Goal: Task Accomplishment & Management: Manage account settings

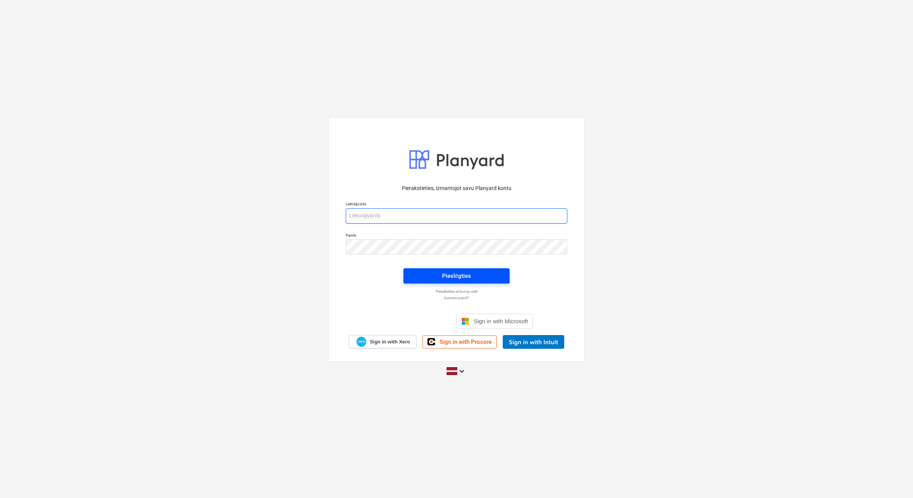
type input "[PERSON_NAME][EMAIL_ADDRESS][DOMAIN_NAME]"
click at [426, 281] on span "Pieslēgties" at bounding box center [456, 276] width 88 height 10
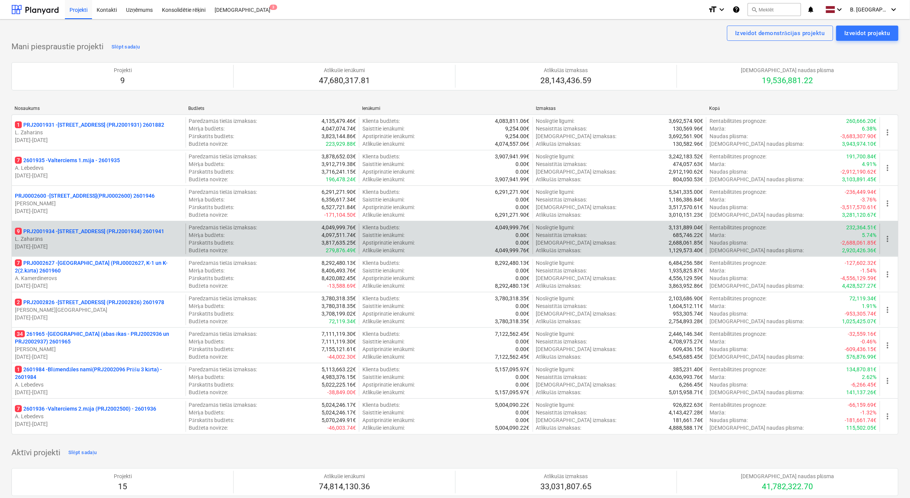
click at [131, 238] on p "L. Zaharāns" at bounding box center [99, 239] width 168 height 8
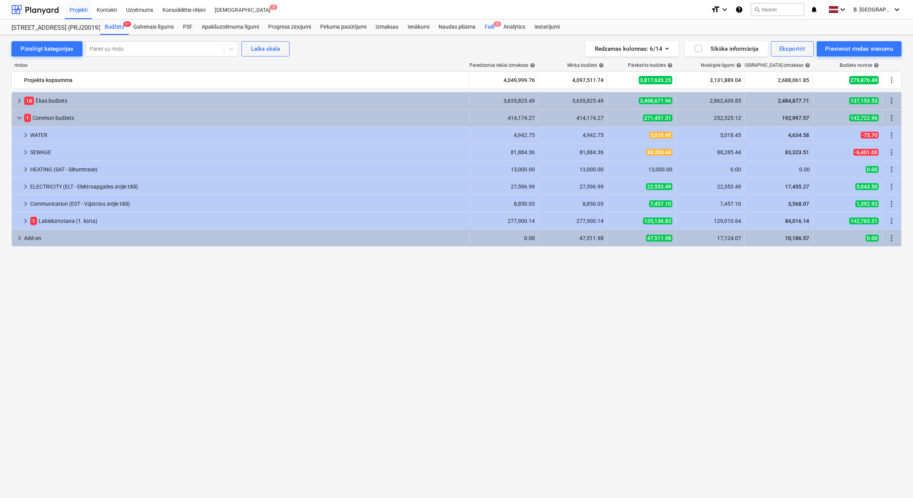
click at [491, 29] on div "Faili 9" at bounding box center [489, 26] width 19 height 15
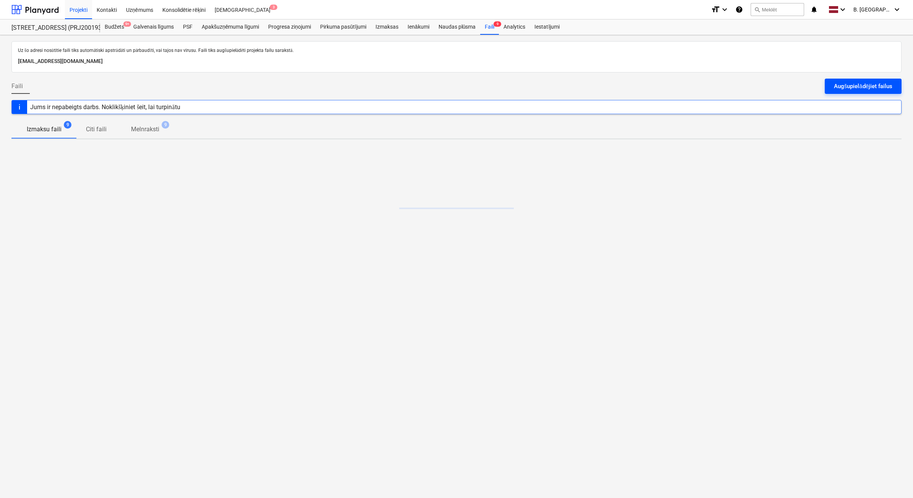
click at [855, 90] on div "Augšupielādējiet failus" at bounding box center [863, 86] width 58 height 10
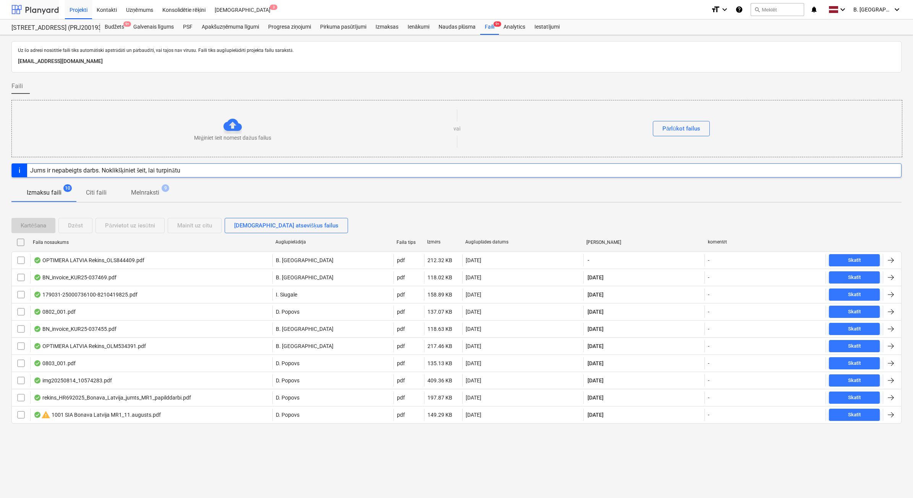
click at [48, 8] on div at bounding box center [34, 9] width 47 height 19
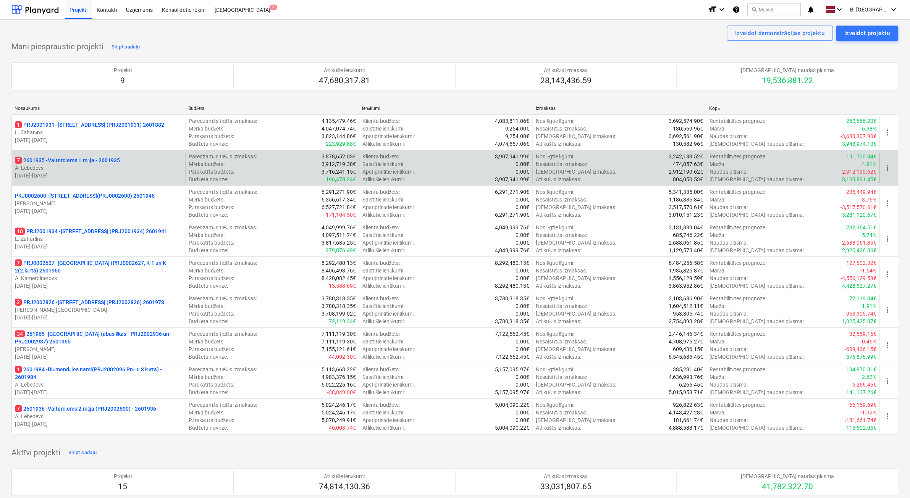
click at [153, 177] on p "[DATE] - [DATE]" at bounding box center [99, 176] width 168 height 8
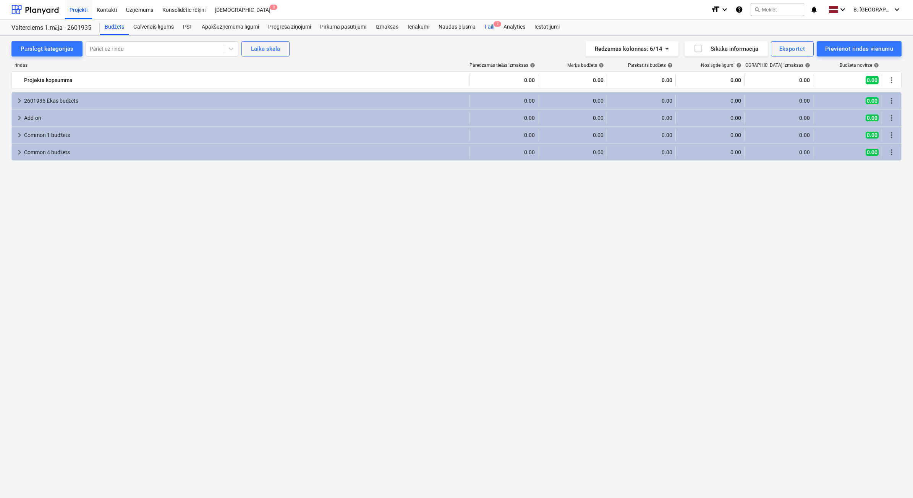
click at [484, 27] on div "Faili 7" at bounding box center [489, 26] width 19 height 15
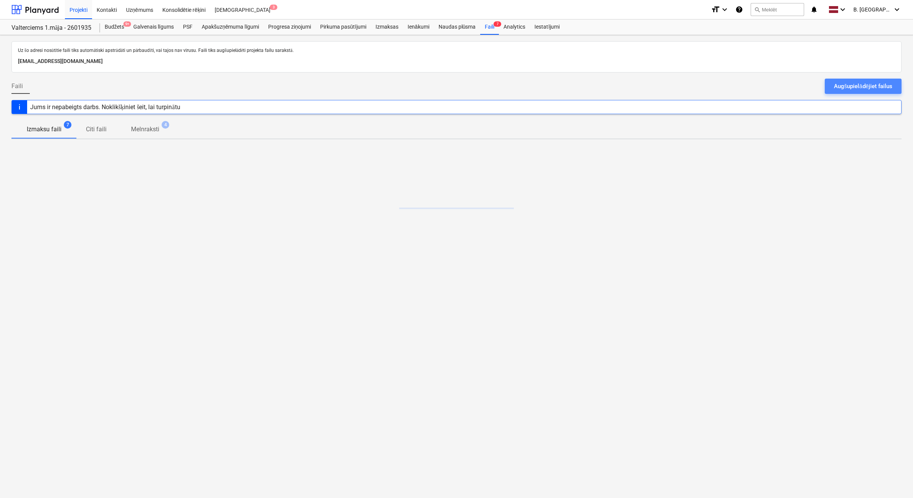
click at [882, 85] on div "Augšupielādējiet failus" at bounding box center [863, 86] width 58 height 10
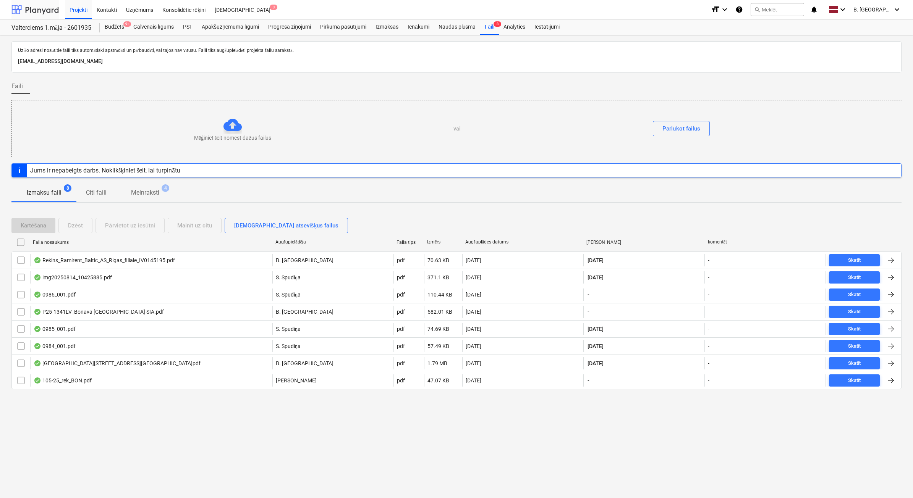
click at [39, 13] on div at bounding box center [34, 9] width 47 height 19
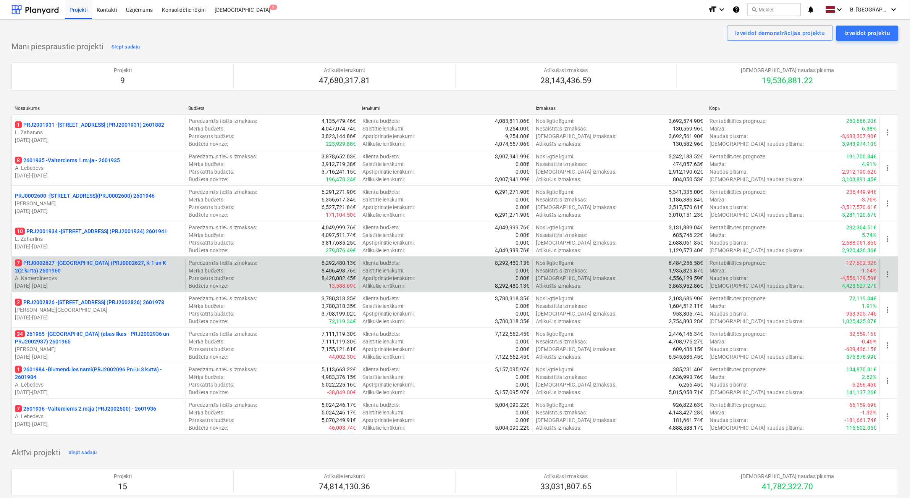
click at [137, 274] on p "7 PRJ0002627 - [GEOGRAPHIC_DATA] (PRJ0002627, K-1 un K-2(2.kārta) 2601960" at bounding box center [99, 266] width 168 height 15
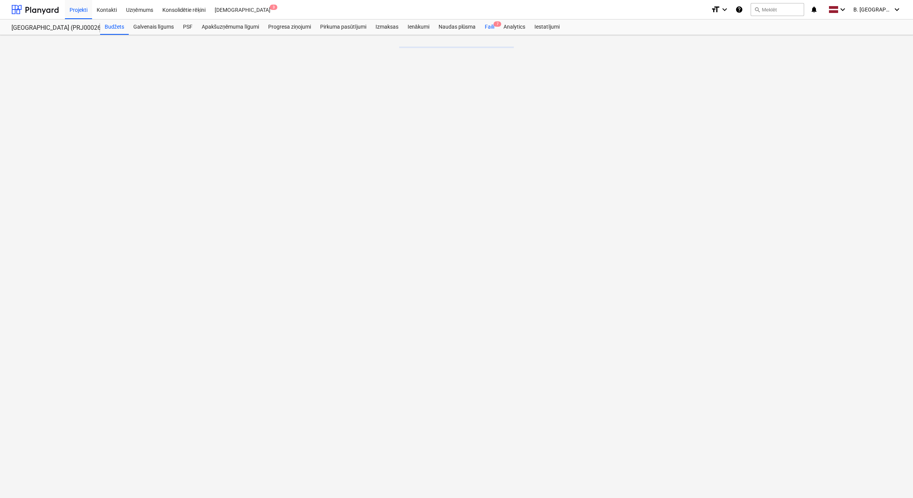
click at [495, 26] on span "7" at bounding box center [497, 23] width 8 height 5
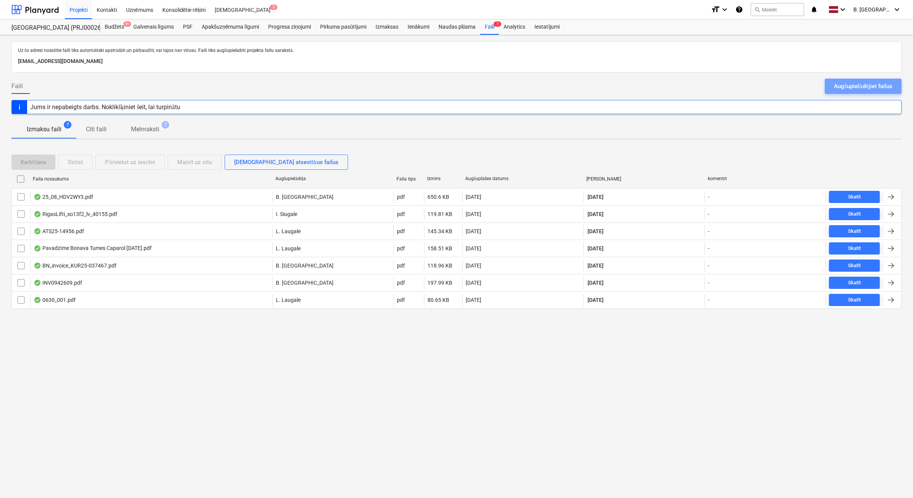
click at [882, 90] on div "Augšupielādējiet failus" at bounding box center [863, 86] width 58 height 10
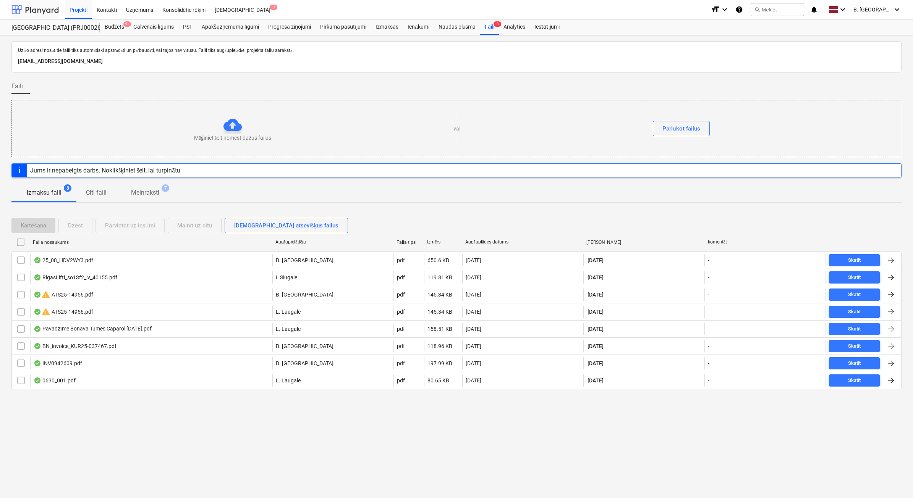
click at [37, 8] on div at bounding box center [34, 9] width 47 height 19
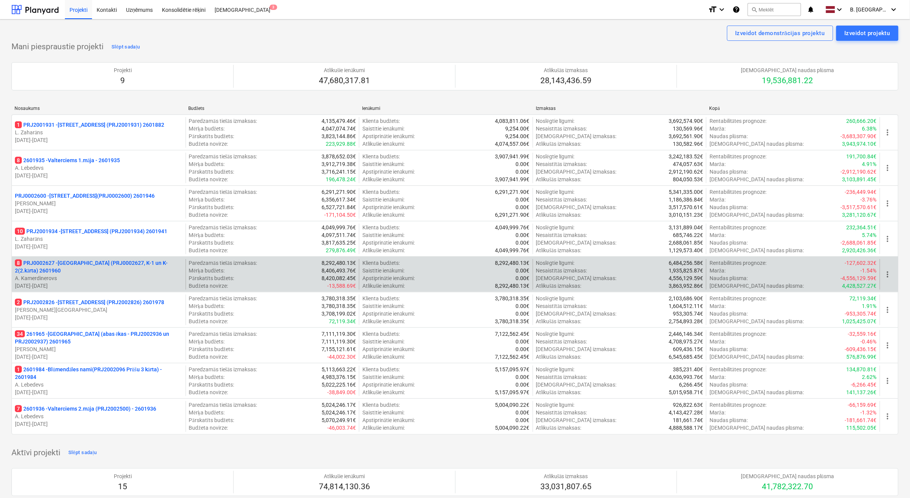
click at [134, 278] on p "A. Kamerdinerovs" at bounding box center [99, 279] width 168 height 8
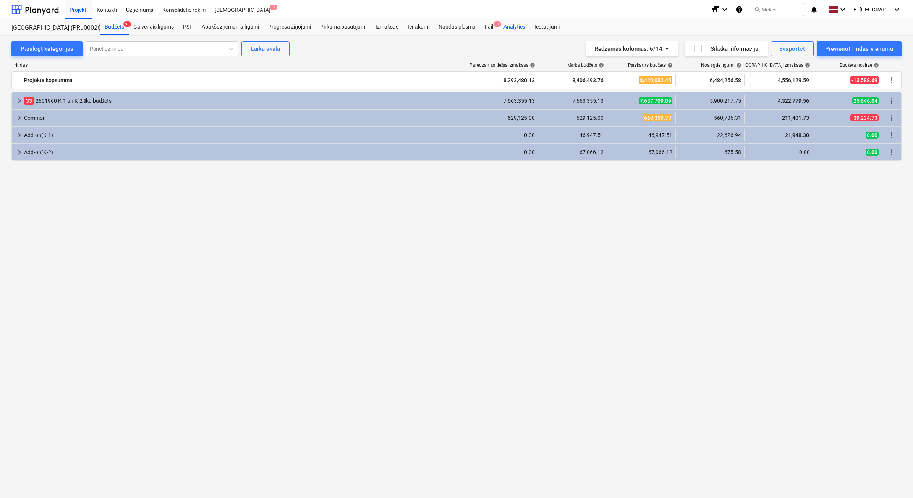
click at [499, 27] on div "Analytics" at bounding box center [514, 26] width 31 height 15
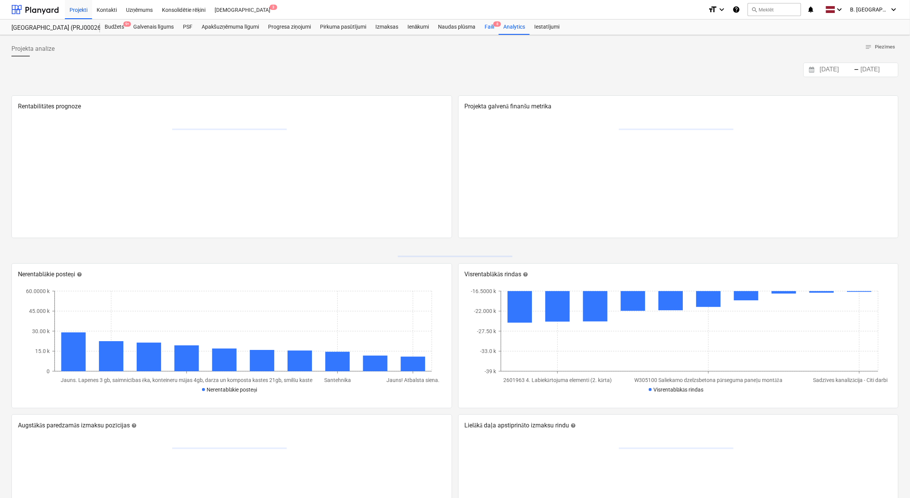
click at [492, 26] on div "Faili 8" at bounding box center [489, 26] width 19 height 15
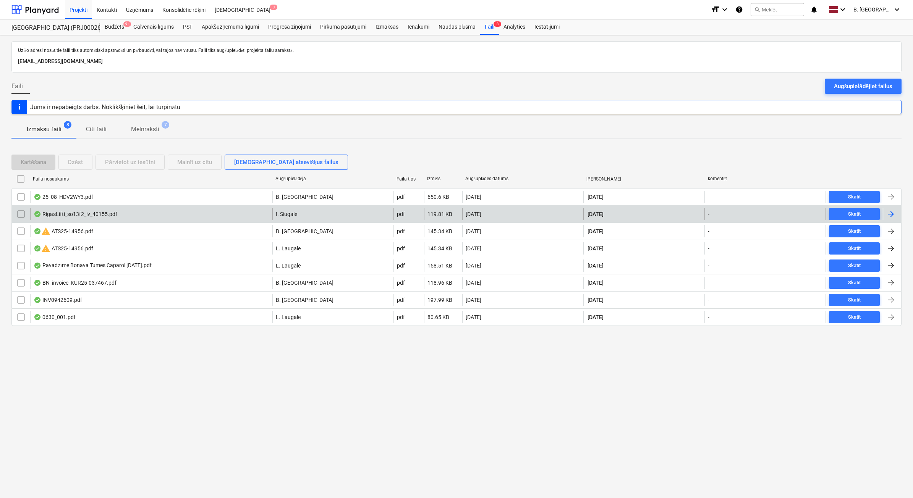
click at [23, 230] on input "checkbox" at bounding box center [21, 231] width 12 height 12
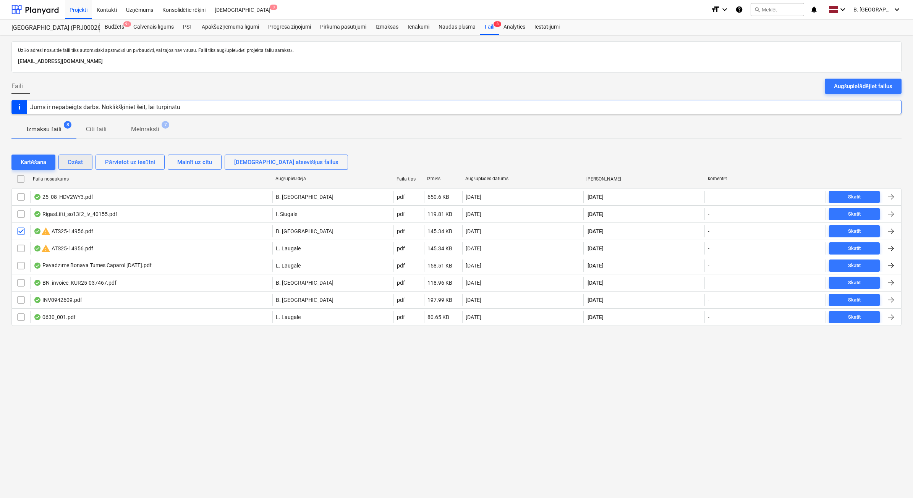
click at [82, 165] on div "Dzēst" at bounding box center [75, 162] width 15 height 10
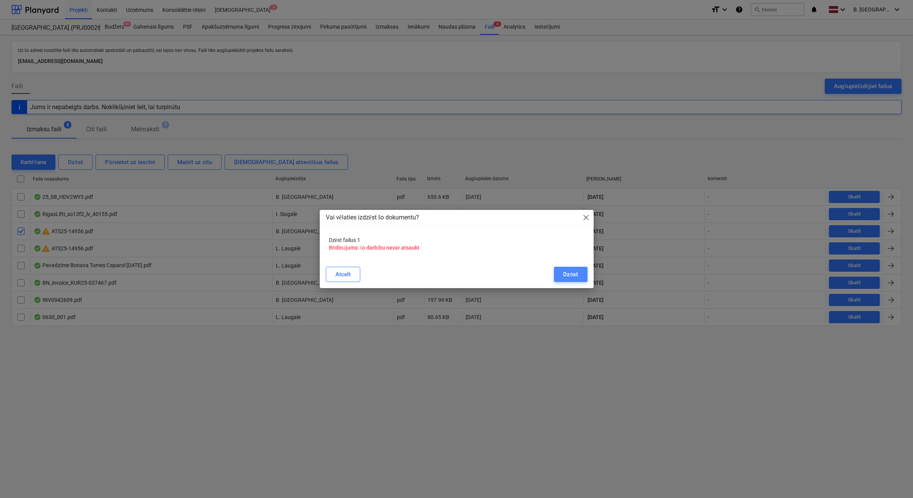
click at [566, 270] on div "Dzēst" at bounding box center [570, 275] width 15 height 10
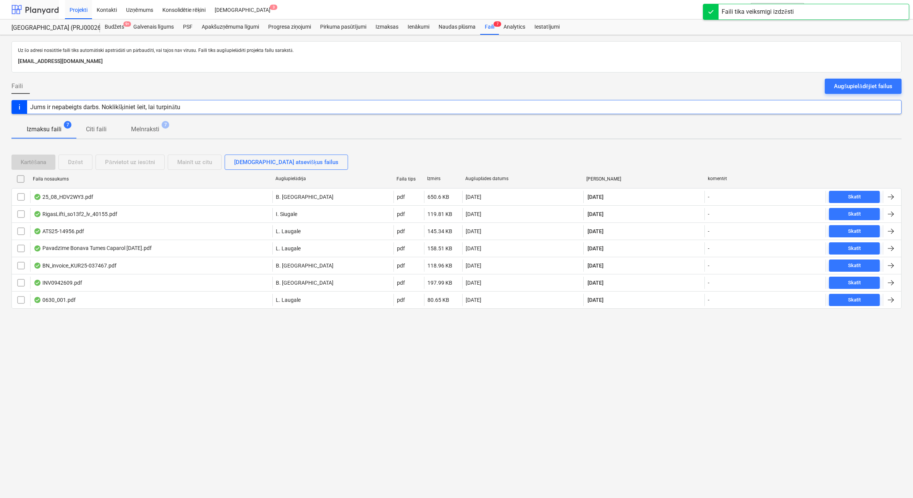
click at [33, 13] on div at bounding box center [34, 9] width 47 height 19
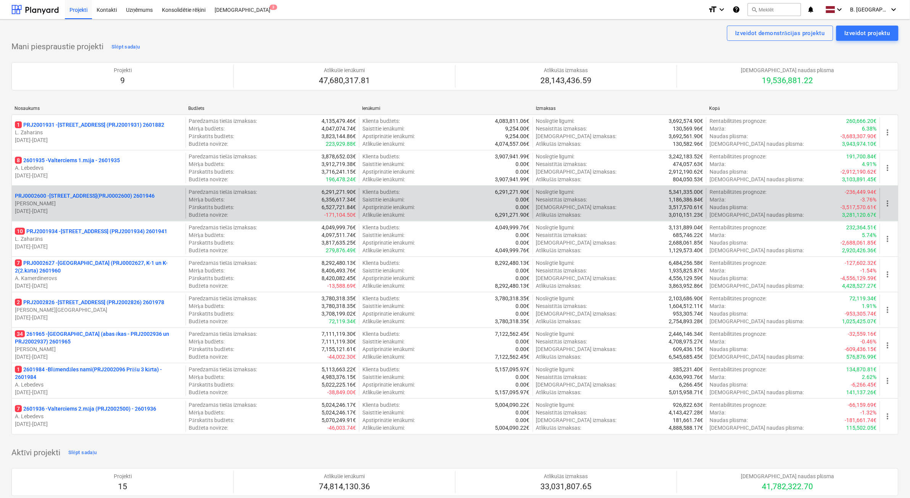
click at [132, 213] on p "[DATE] - [DATE]" at bounding box center [99, 211] width 168 height 8
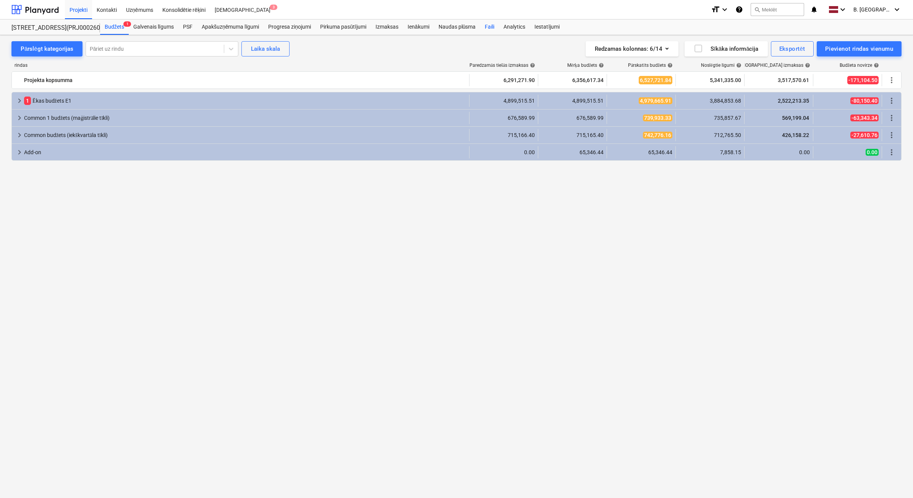
click at [492, 29] on div "Faili" at bounding box center [489, 26] width 19 height 15
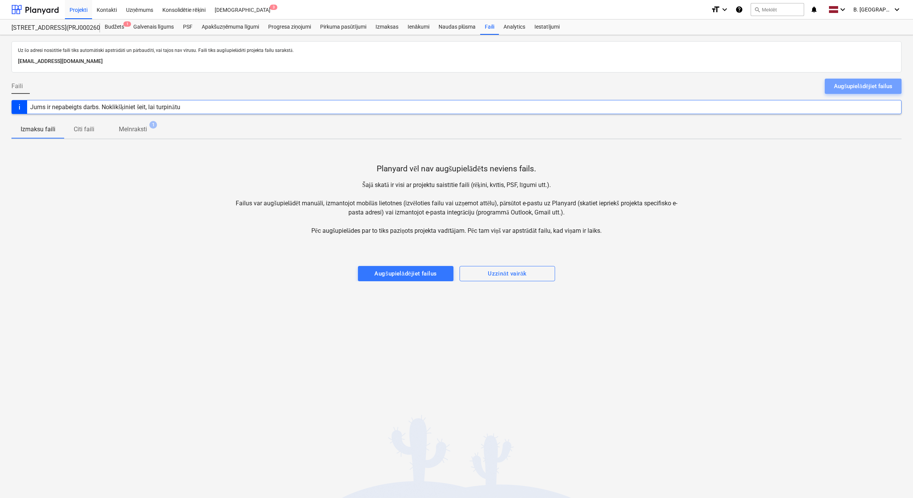
drag, startPoint x: 843, startPoint y: 87, endPoint x: 821, endPoint y: 86, distance: 21.4
click at [844, 88] on div "Augšupielādējiet failus" at bounding box center [863, 86] width 58 height 10
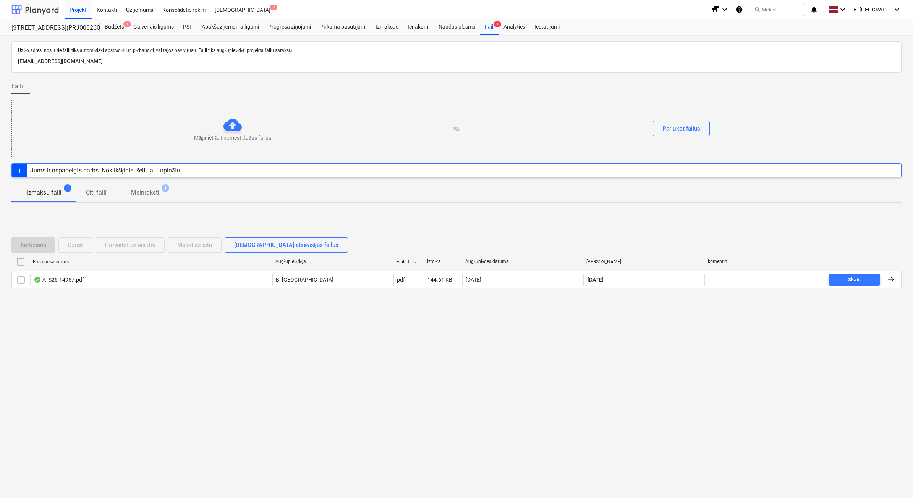
click at [34, 6] on div at bounding box center [34, 9] width 47 height 19
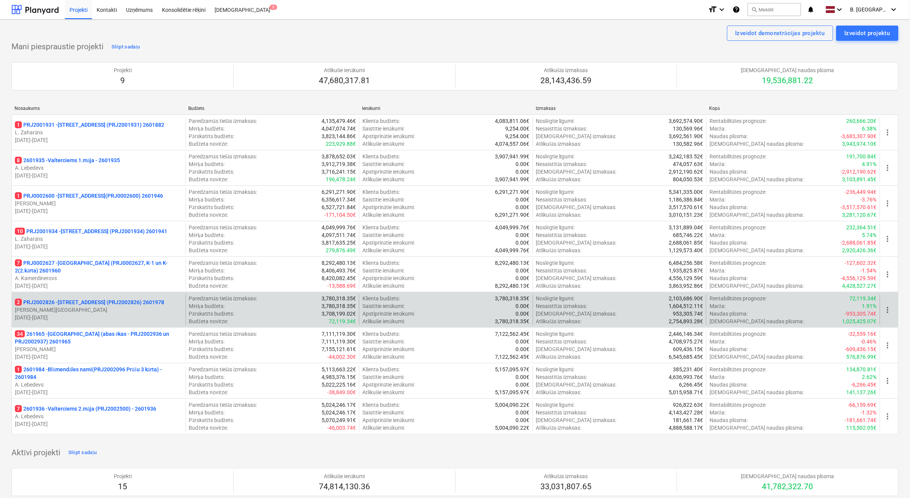
click at [138, 318] on p "[DATE] - [DATE]" at bounding box center [99, 318] width 168 height 8
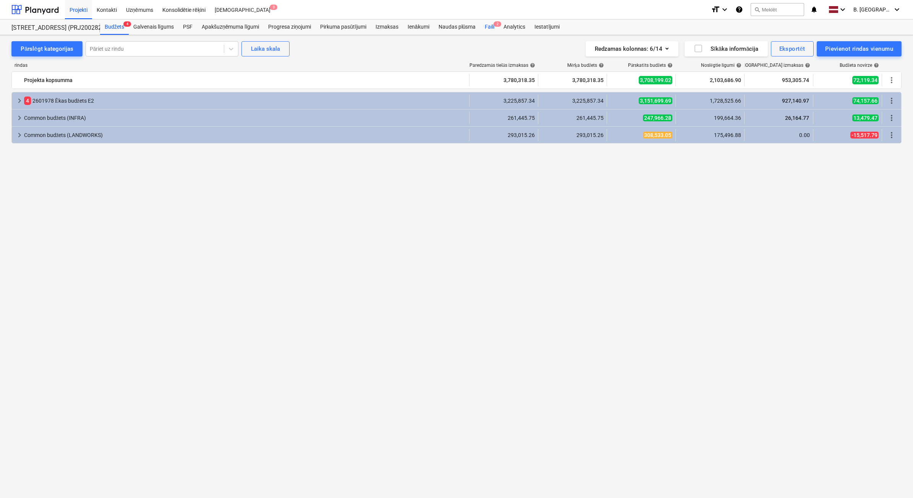
click at [489, 25] on div "Faili 2" at bounding box center [489, 26] width 19 height 15
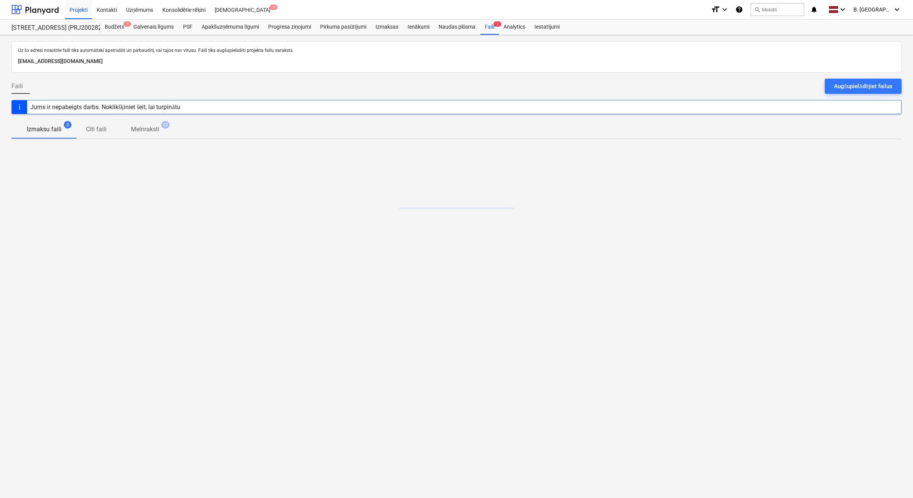
click at [867, 78] on div at bounding box center [456, 76] width 890 height 6
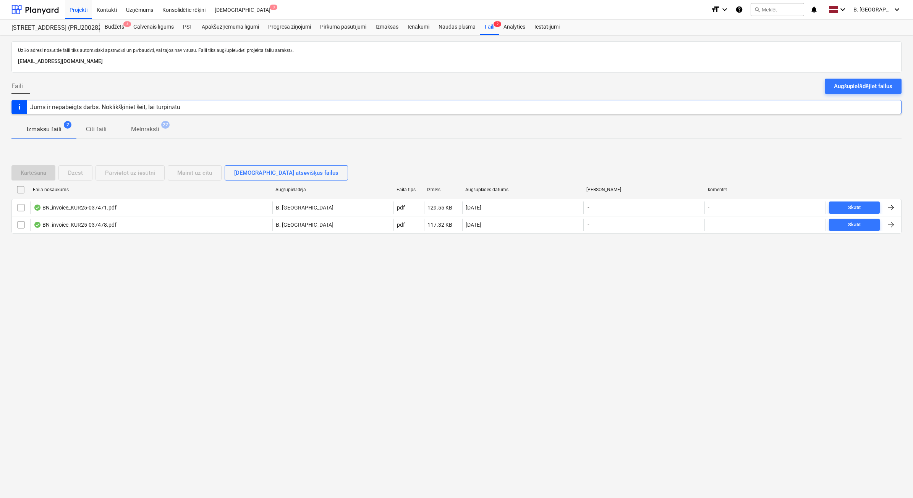
click at [865, 85] on div "Augšupielādējiet failus" at bounding box center [863, 86] width 58 height 10
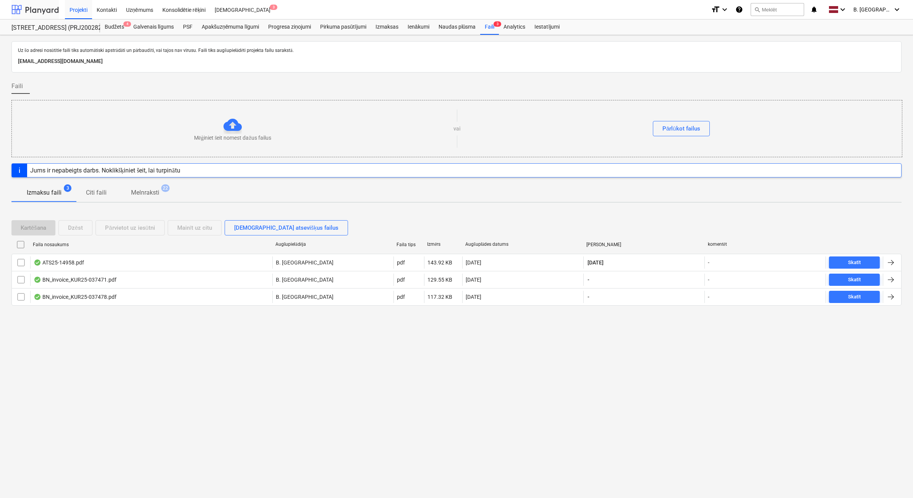
drag, startPoint x: 24, startPoint y: 10, endPoint x: 13, endPoint y: 10, distance: 10.7
click at [24, 10] on div at bounding box center [34, 9] width 47 height 19
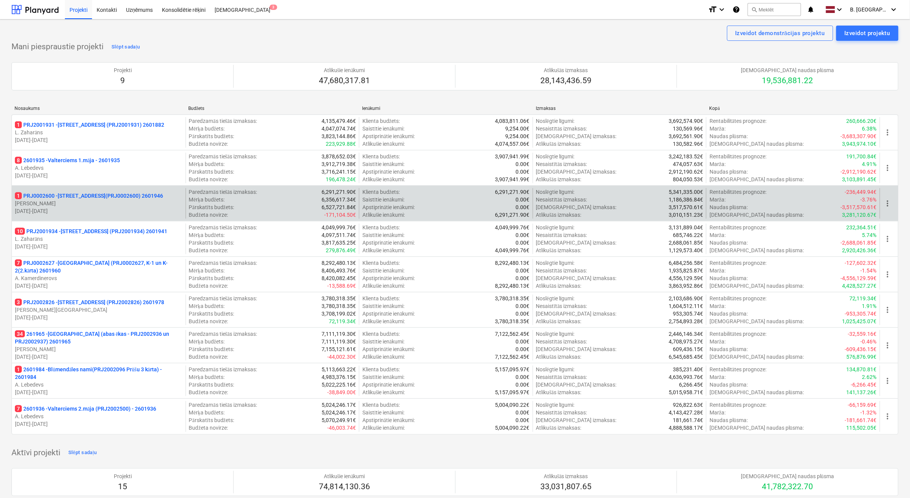
click at [112, 197] on p "1 PRJ0002600 - [STREET_ADDRESS](PRJ0002600) 2601946" at bounding box center [89, 196] width 148 height 8
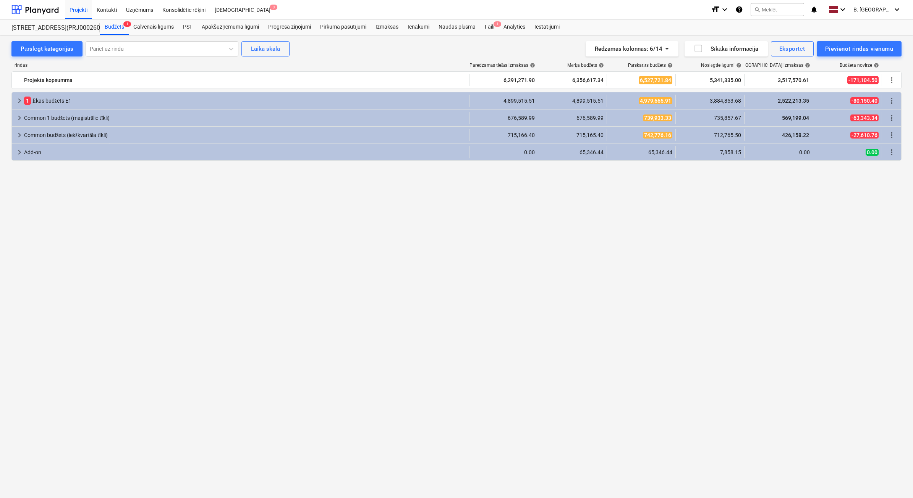
drag, startPoint x: 492, startPoint y: 26, endPoint x: 561, endPoint y: 35, distance: 69.3
click at [492, 26] on div "Faili 1" at bounding box center [489, 26] width 19 height 15
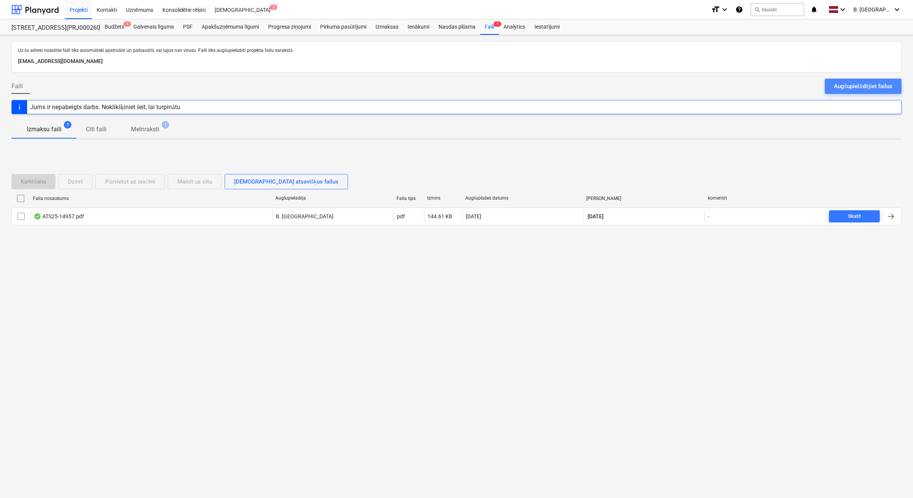
click at [877, 92] on button "Augšupielādējiet failus" at bounding box center [862, 86] width 77 height 15
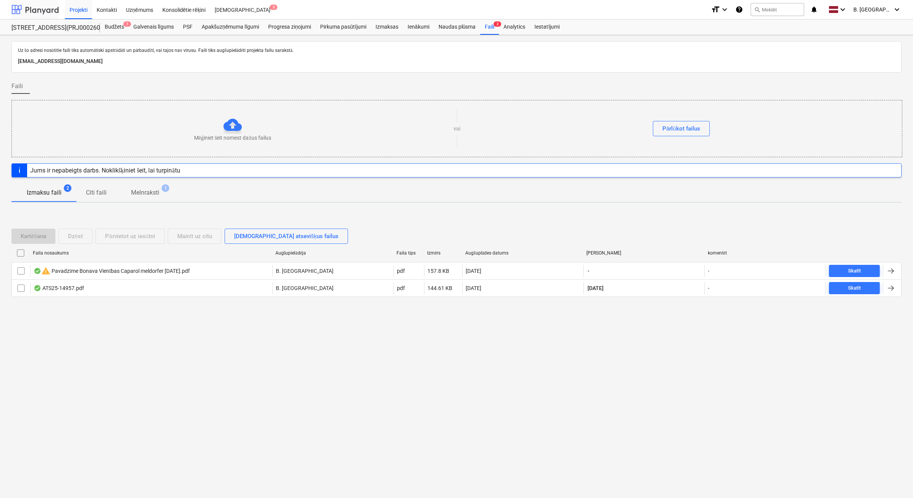
click at [27, 9] on div at bounding box center [34, 9] width 47 height 19
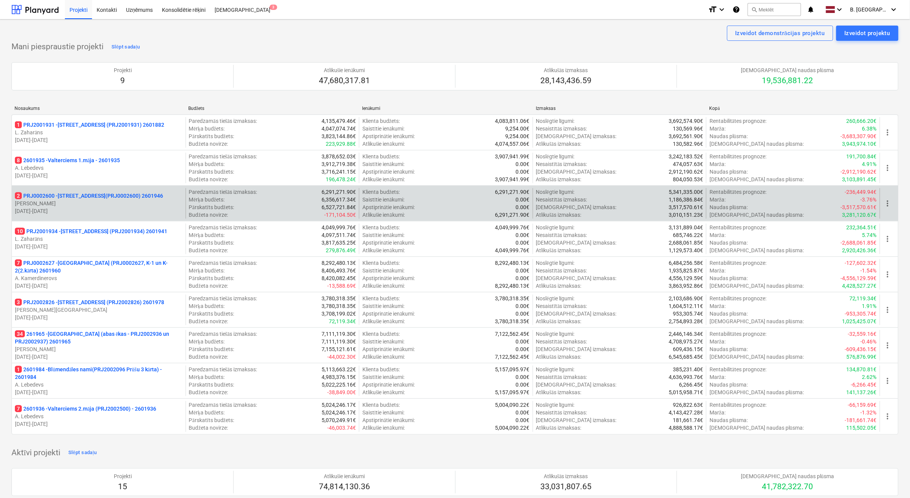
click at [125, 204] on p "[PERSON_NAME]" at bounding box center [99, 204] width 168 height 8
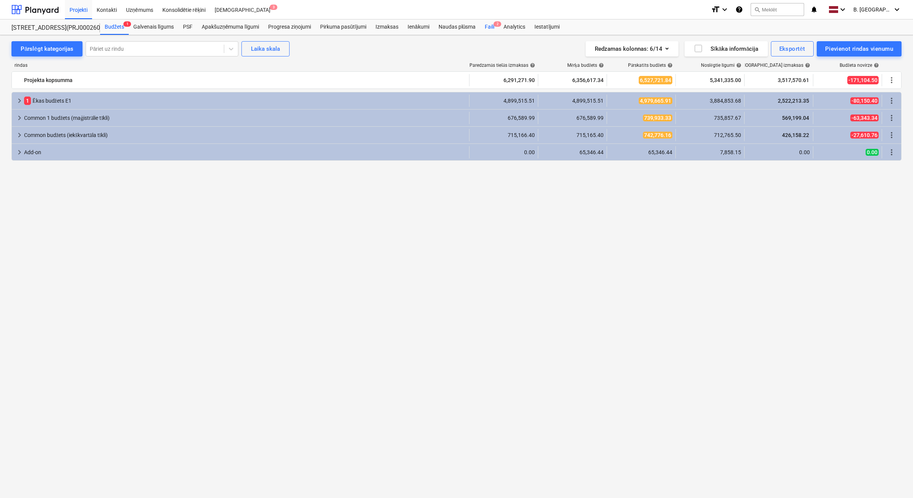
click at [495, 29] on div "Faili 2" at bounding box center [489, 26] width 19 height 15
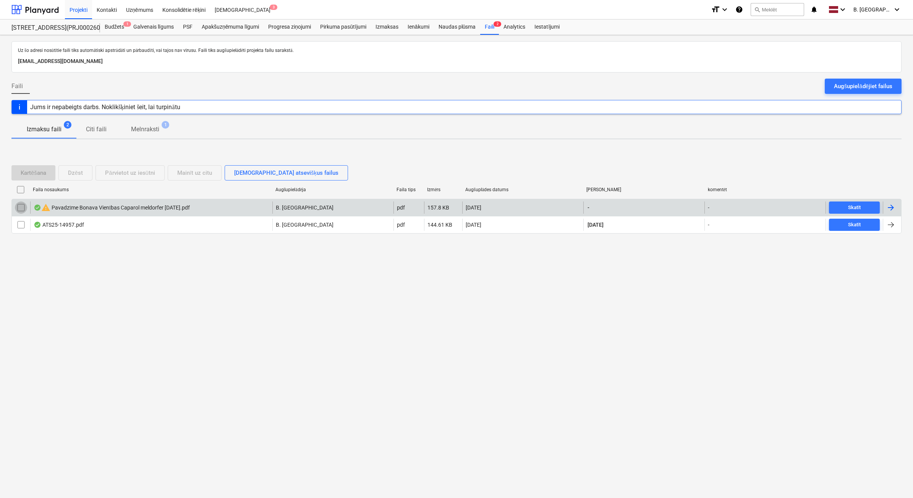
click at [22, 209] on input "checkbox" at bounding box center [21, 208] width 12 height 12
click at [20, 209] on input "checkbox" at bounding box center [21, 208] width 12 height 12
click at [123, 213] on div "warning Pavadzīme Bonava Vienības Caparol meldorfer [DATE].pdf" at bounding box center [151, 208] width 242 height 12
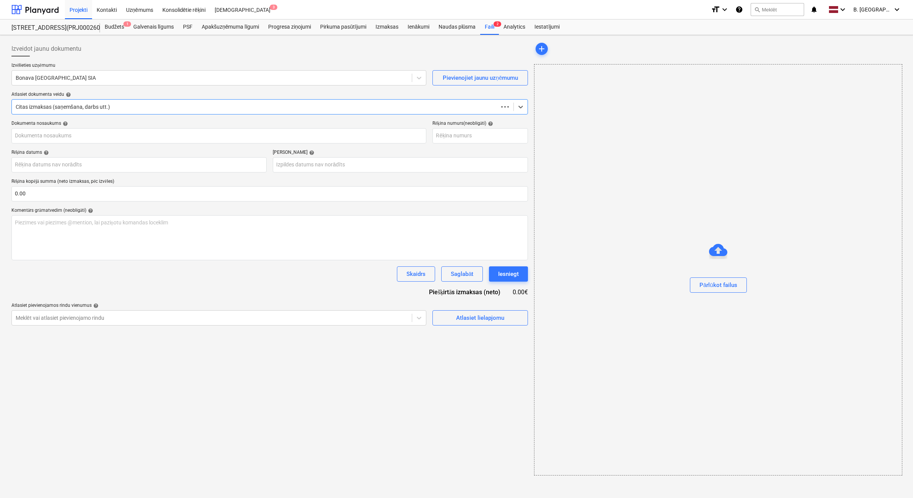
type input "40003941615"
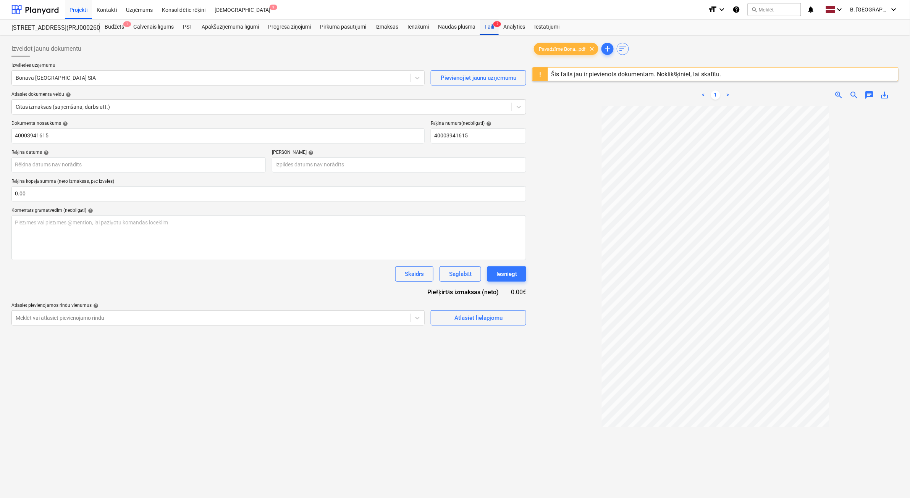
click at [489, 26] on div "Faili 2" at bounding box center [489, 26] width 19 height 15
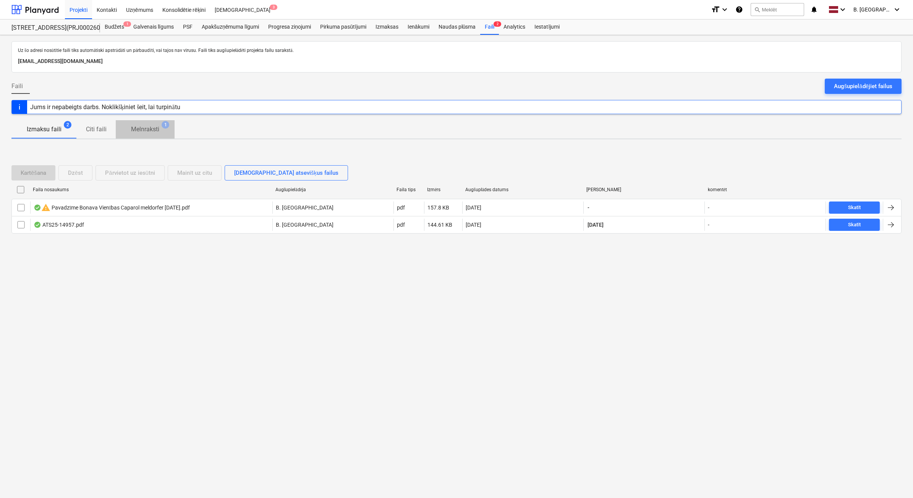
click at [157, 133] on p "Melnraksti" at bounding box center [145, 129] width 28 height 9
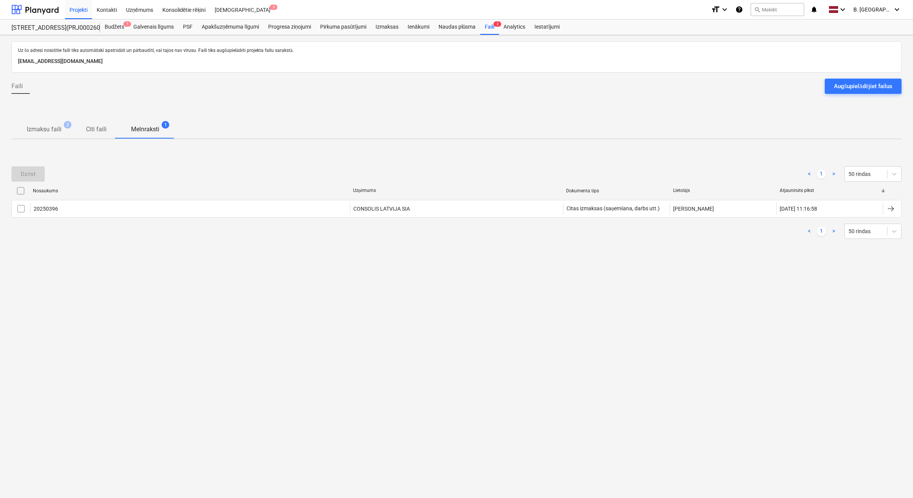
click at [31, 129] on p "Izmaksu faili" at bounding box center [44, 129] width 35 height 9
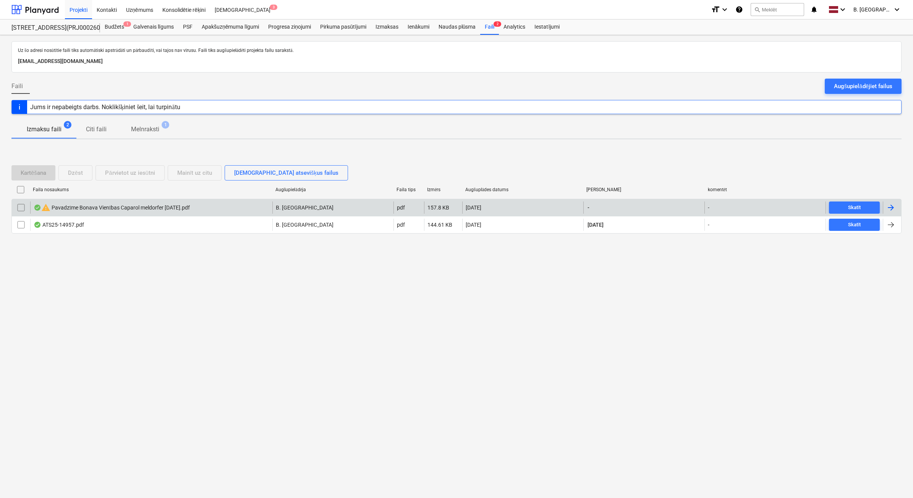
click at [104, 210] on div "warning Pavadzīme Bonava Vienības Caparol meldorfer [DATE].pdf" at bounding box center [112, 207] width 156 height 9
click at [24, 206] on input "checkbox" at bounding box center [21, 208] width 12 height 12
click at [75, 178] on div "Dzēst" at bounding box center [75, 173] width 15 height 10
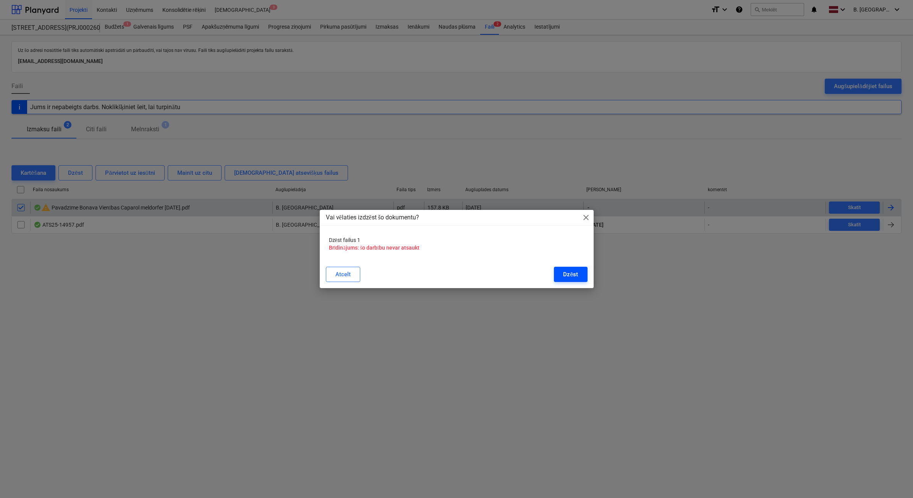
click at [574, 271] on div "Dzēst" at bounding box center [570, 275] width 15 height 10
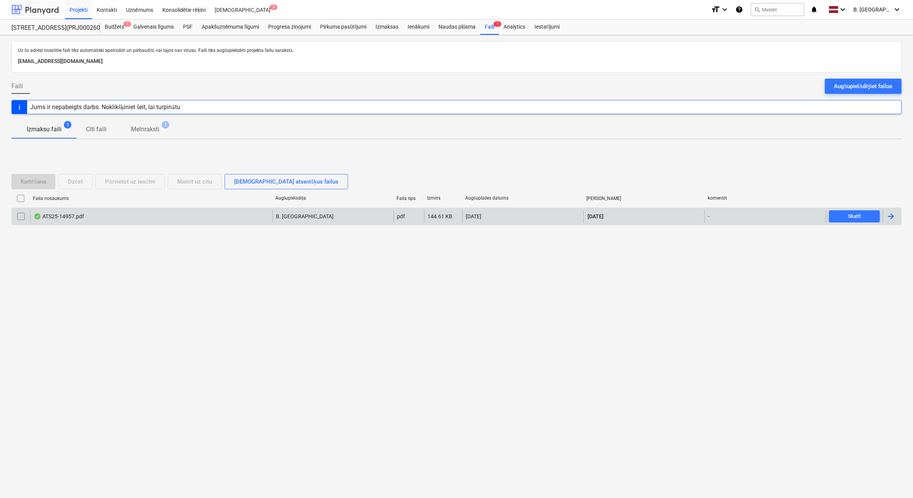
click at [40, 11] on div at bounding box center [34, 9] width 47 height 19
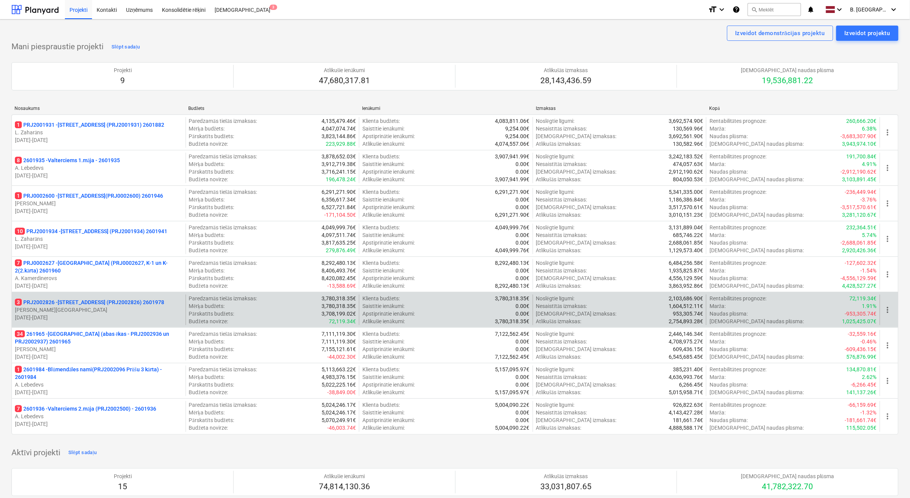
click at [140, 317] on p "[DATE] - [DATE]" at bounding box center [99, 318] width 168 height 8
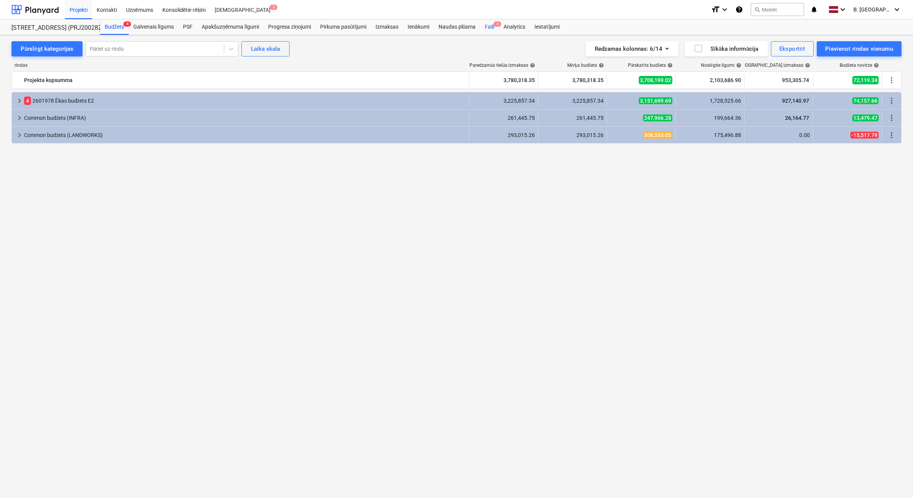
click at [496, 28] on div "Faili 3" at bounding box center [489, 26] width 19 height 15
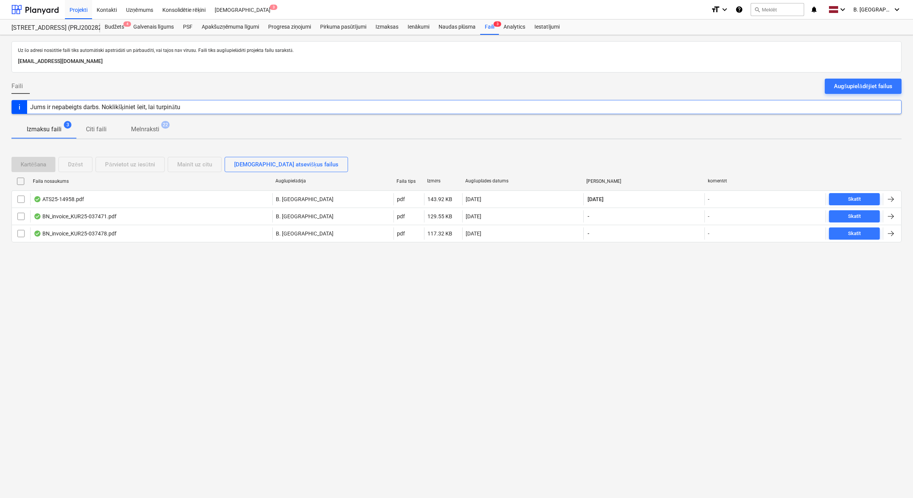
click at [874, 85] on div "Augšupielādējiet failus" at bounding box center [863, 86] width 58 height 10
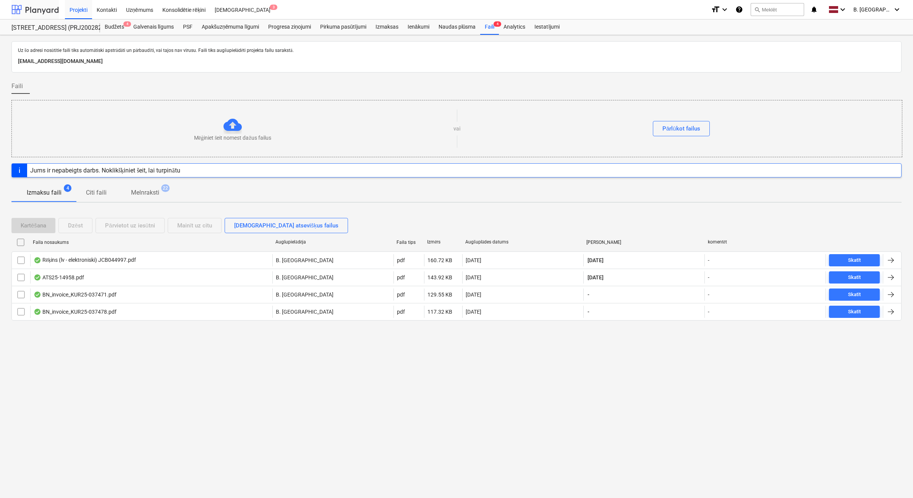
click at [43, 14] on div at bounding box center [34, 9] width 47 height 19
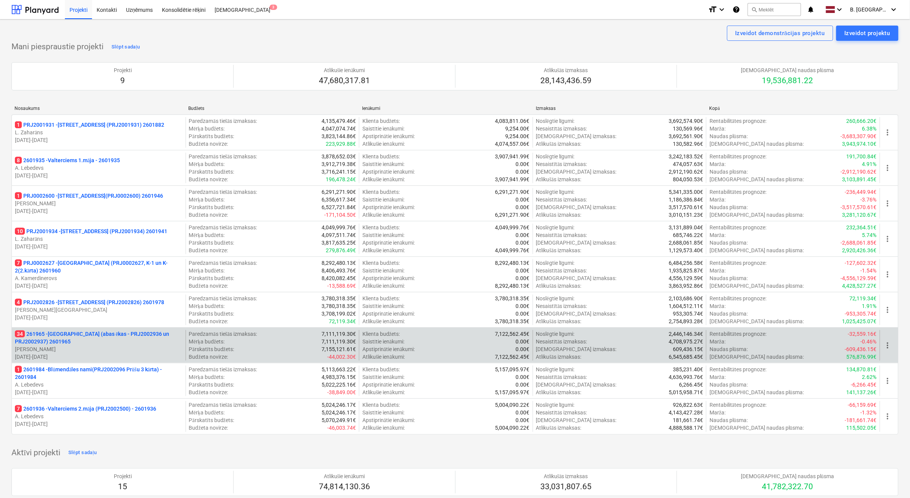
click at [132, 349] on p "[PERSON_NAME]" at bounding box center [99, 350] width 168 height 8
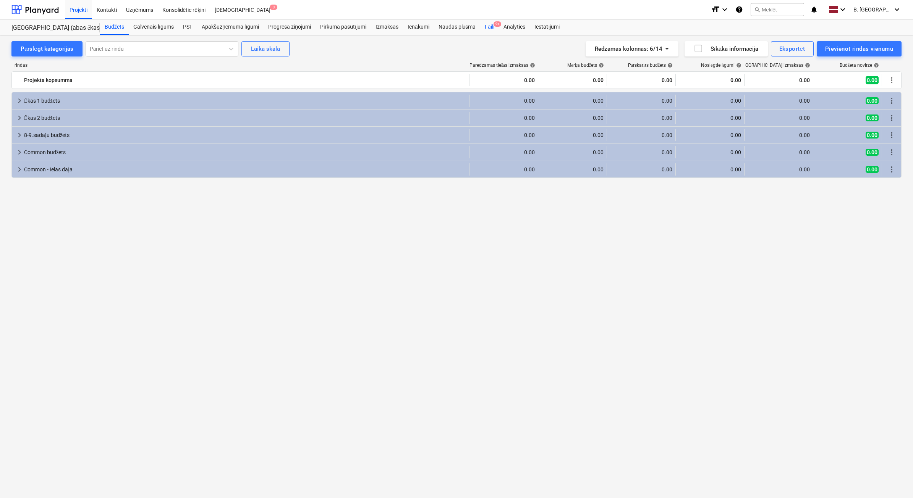
click at [493, 30] on div "Faili 9+" at bounding box center [489, 26] width 19 height 15
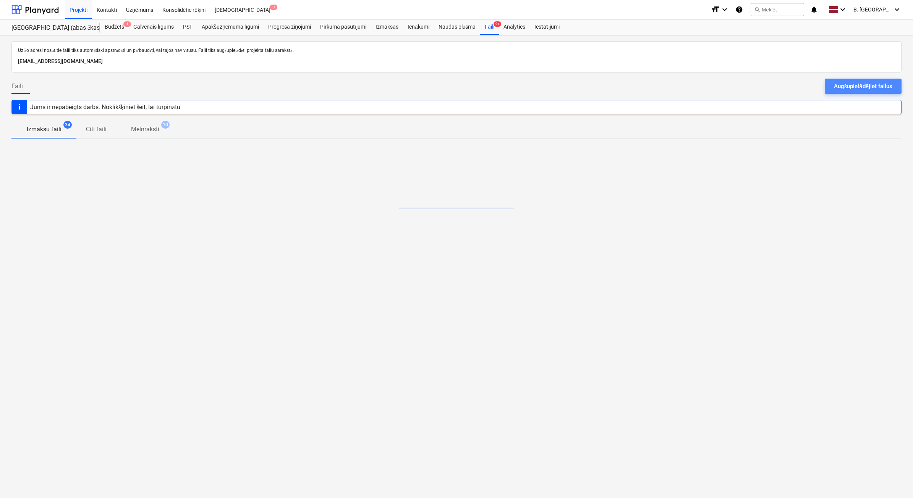
click at [871, 86] on div "Augšupielādējiet failus" at bounding box center [863, 86] width 58 height 10
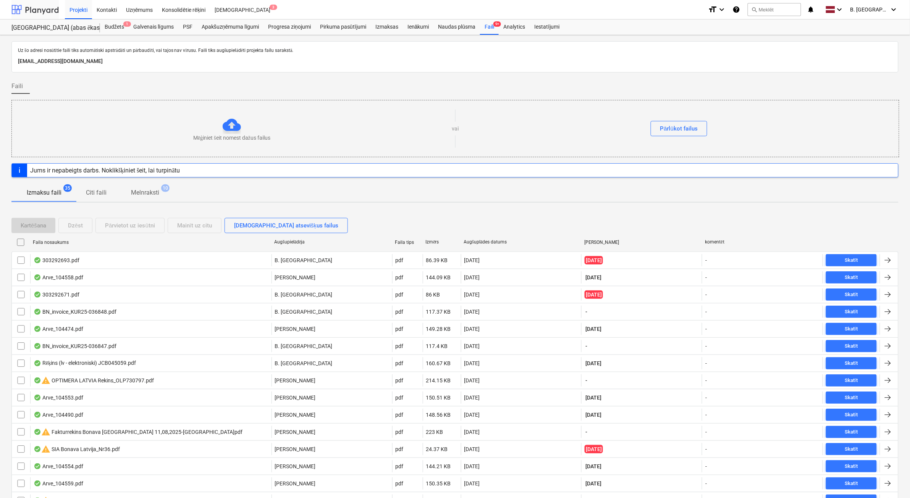
drag, startPoint x: 50, startPoint y: 10, endPoint x: 50, endPoint y: 4, distance: 6.5
click at [49, 10] on div at bounding box center [34, 9] width 47 height 19
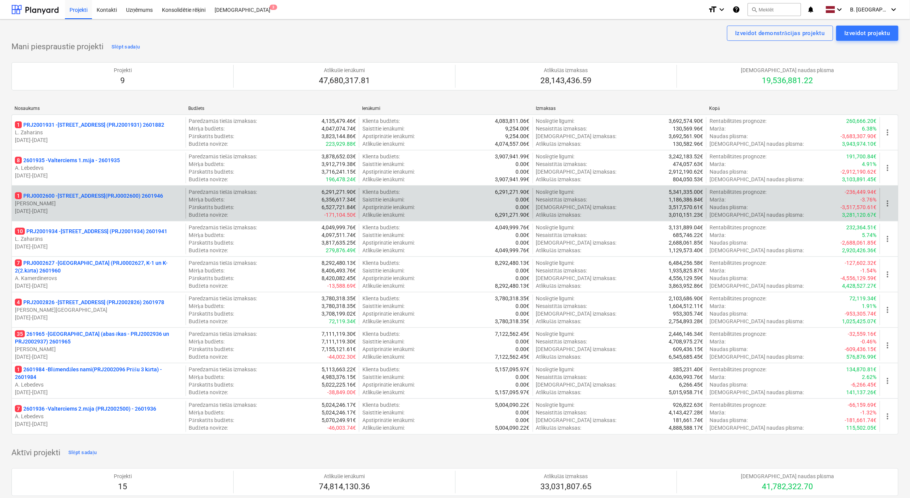
click at [146, 201] on p "[PERSON_NAME]" at bounding box center [99, 204] width 168 height 8
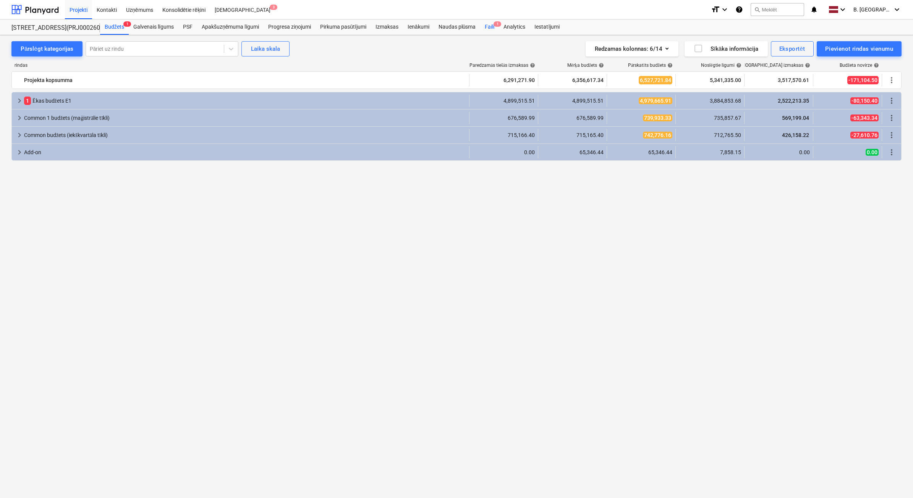
click at [485, 28] on div "Faili 1" at bounding box center [489, 26] width 19 height 15
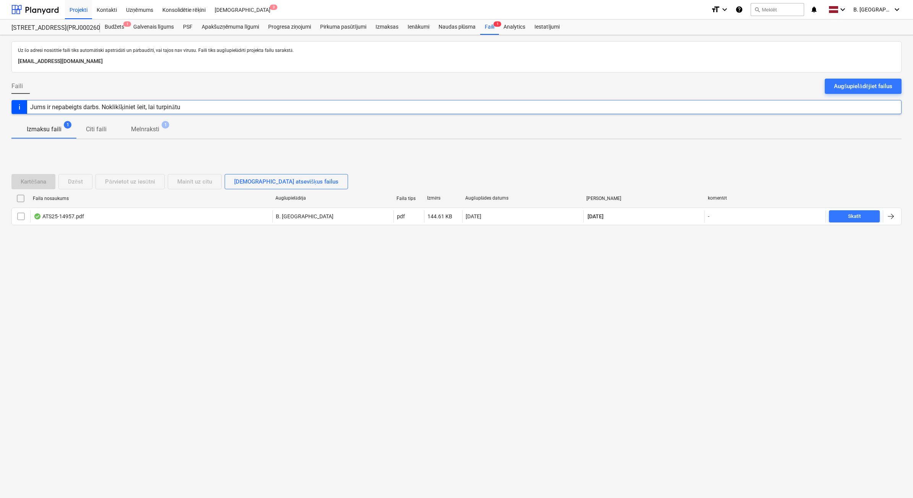
click at [864, 85] on div "Augšupielādējiet failus" at bounding box center [863, 86] width 58 height 10
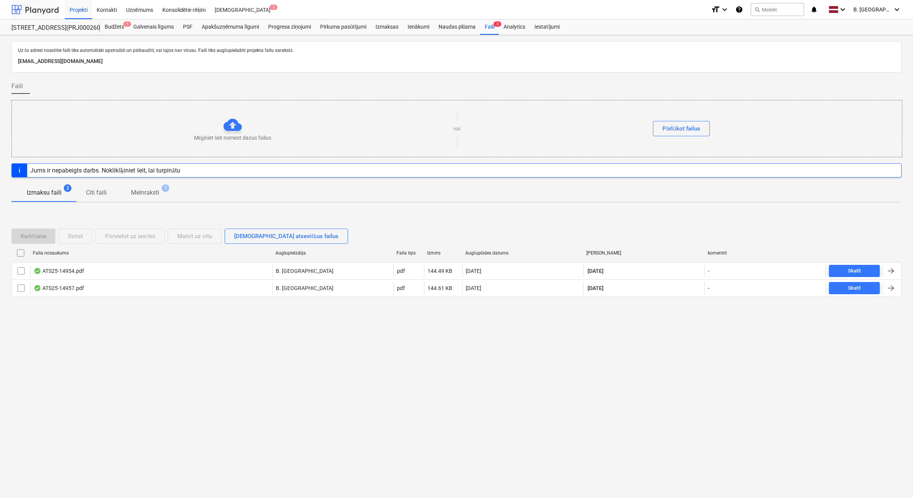
drag, startPoint x: 45, startPoint y: 10, endPoint x: 45, endPoint y: 15, distance: 5.3
click at [45, 10] on div at bounding box center [34, 9] width 47 height 19
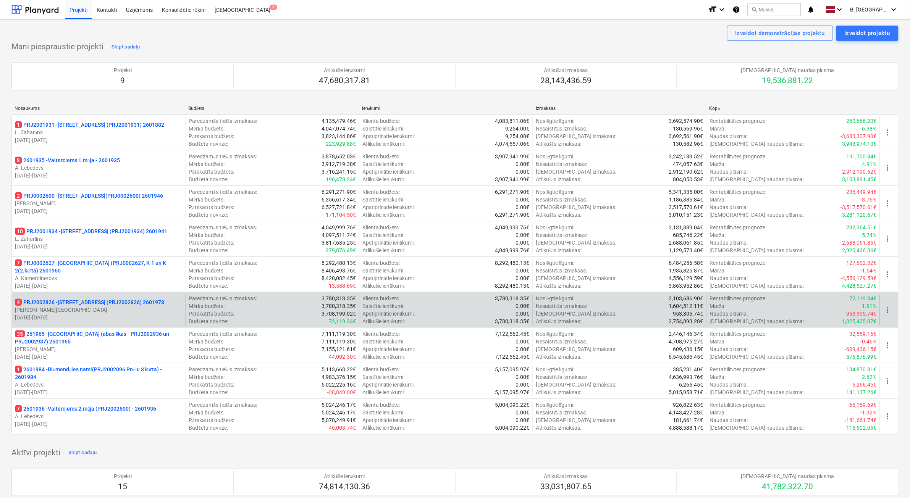
click at [154, 315] on p "[DATE] - [DATE]" at bounding box center [99, 318] width 168 height 8
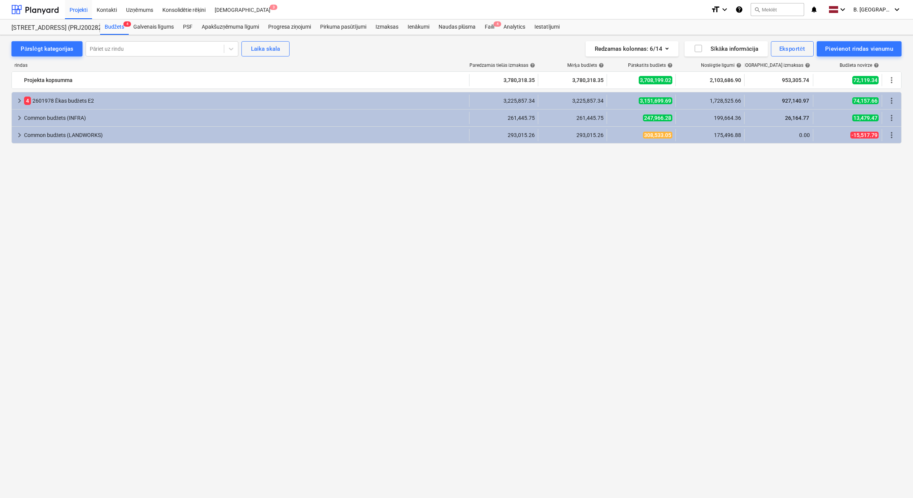
drag, startPoint x: 491, startPoint y: 21, endPoint x: 608, endPoint y: 32, distance: 117.3
click at [491, 21] on div "Faili 4" at bounding box center [489, 26] width 19 height 15
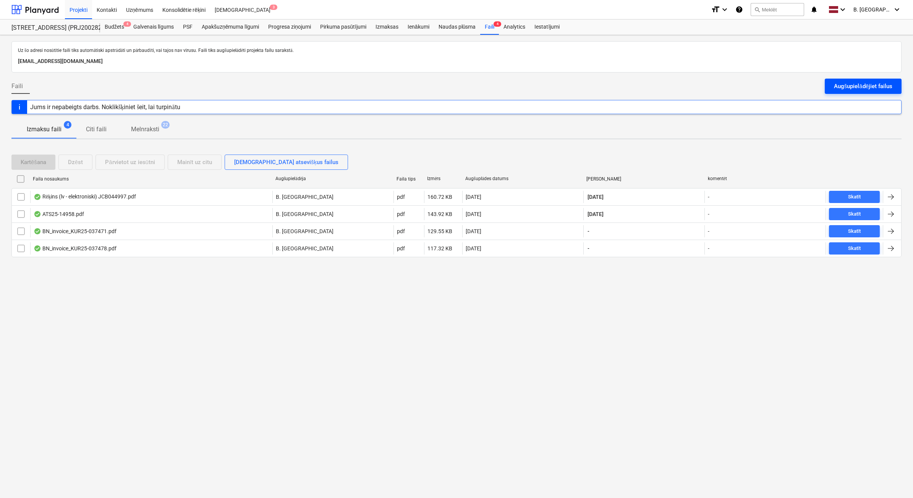
click at [890, 81] on button "Augšupielādējiet failus" at bounding box center [862, 86] width 77 height 15
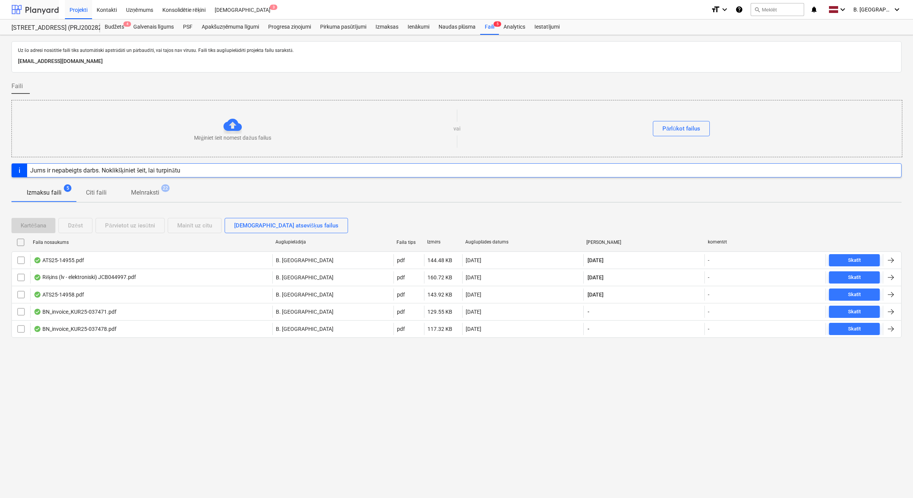
click at [44, 13] on div at bounding box center [34, 9] width 47 height 19
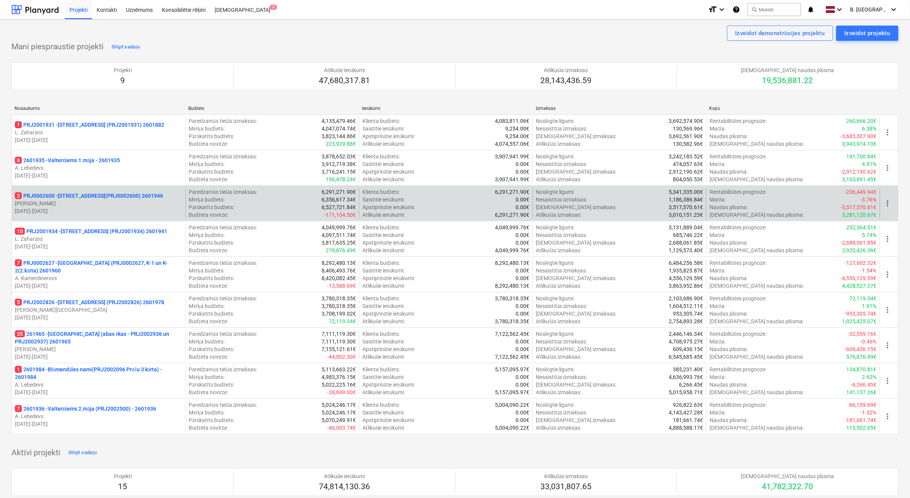
click at [102, 213] on p "[DATE] - [DATE]" at bounding box center [99, 211] width 168 height 8
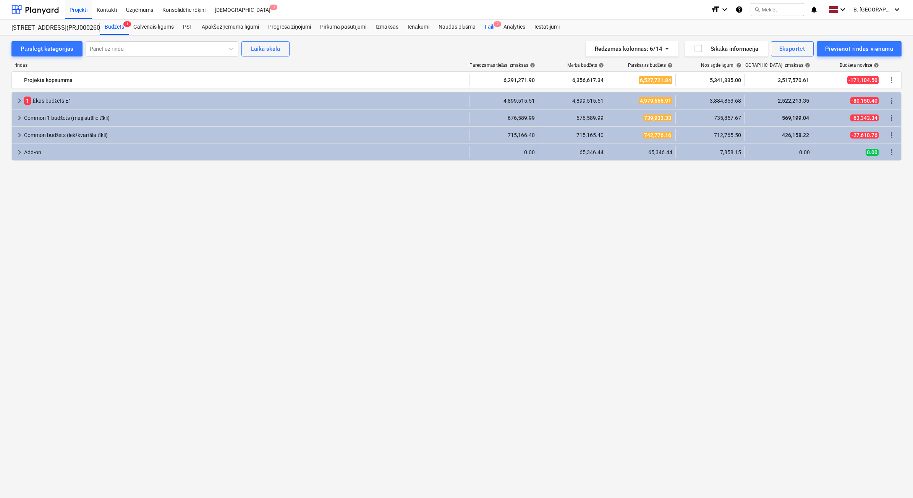
click at [489, 31] on div "Faili 2" at bounding box center [489, 26] width 19 height 15
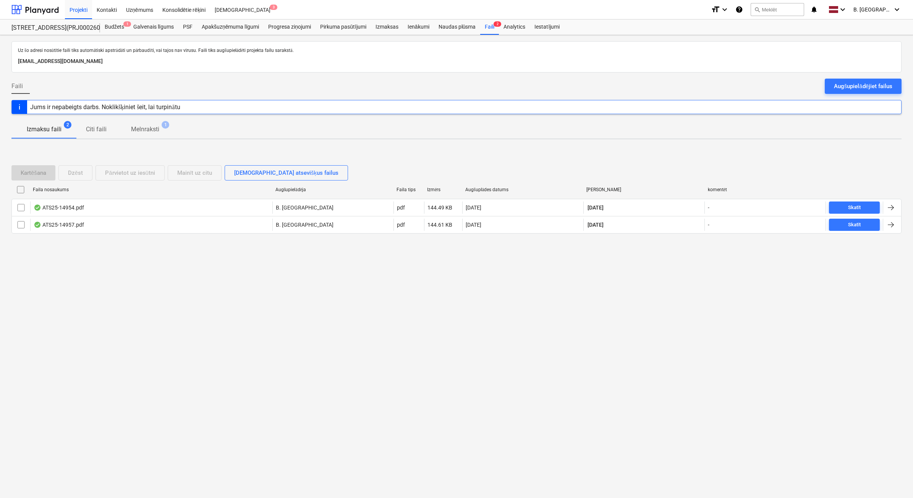
click at [883, 88] on div "Augšupielādējiet failus" at bounding box center [863, 86] width 58 height 10
